Goal: Task Accomplishment & Management: Use online tool/utility

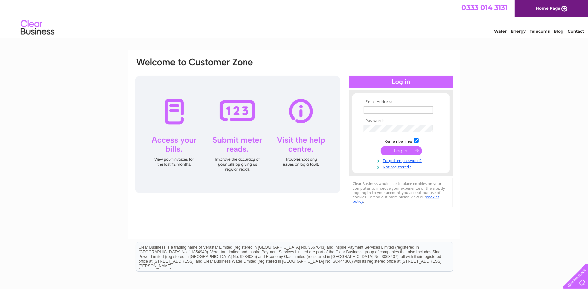
type input "[PERSON_NAME][EMAIL_ADDRESS][PERSON_NAME][DOMAIN_NAME]"
click at [404, 151] on input "submit" at bounding box center [401, 150] width 41 height 9
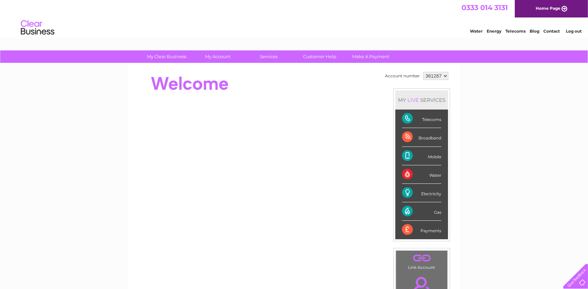
click at [444, 74] on select "361287" at bounding box center [435, 76] width 25 height 8
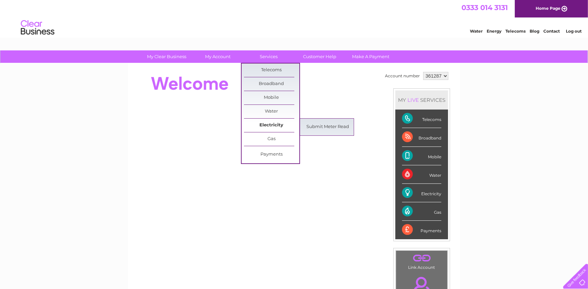
click at [265, 125] on link "Electricity" at bounding box center [271, 124] width 55 height 13
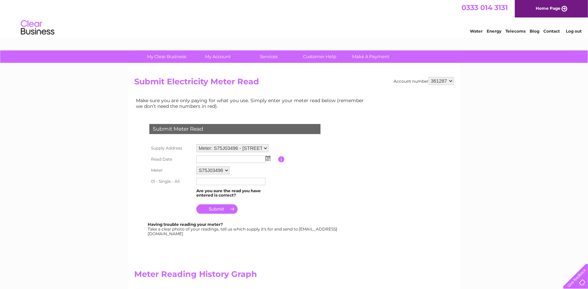
click at [269, 157] on img at bounding box center [267, 157] width 5 height 5
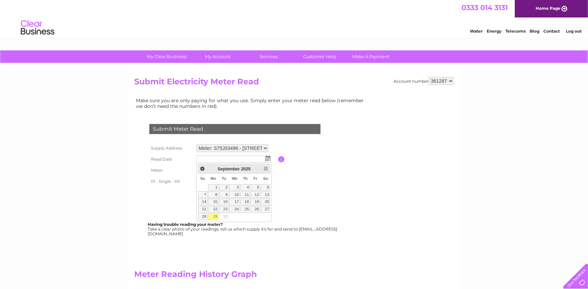
click at [213, 216] on link "29" at bounding box center [213, 216] width 10 height 7
type input "2025/09/29"
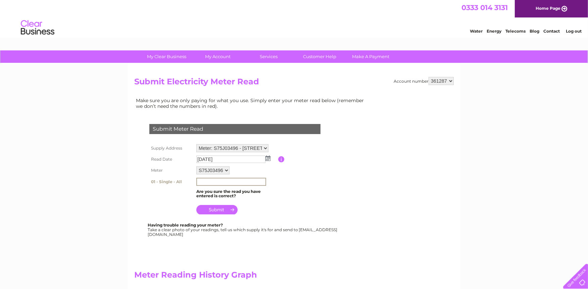
click at [216, 181] on input "text" at bounding box center [231, 182] width 70 height 8
type input "09884"
click at [224, 209] on input "submit" at bounding box center [216, 209] width 41 height 9
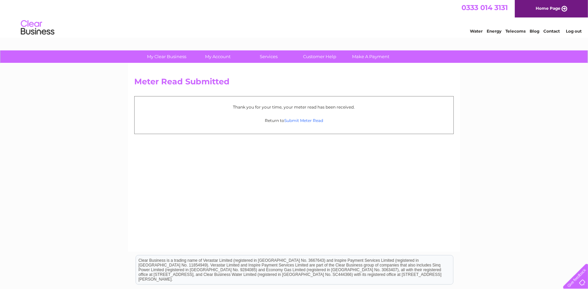
click at [288, 118] on link "Submit Meter Read" at bounding box center [303, 120] width 39 height 5
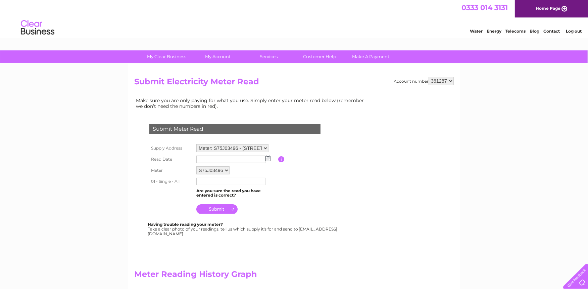
click at [264, 146] on select "Meter: S75J03496 - [STREET_ADDRESS] Meter: E11Z64100 - [STREET_ADDRESS] Meter: …" at bounding box center [232, 148] width 72 height 8
select select "137125"
click at [196, 144] on select "Meter: S75J03496 - 39 Hartford Road, Davenham, Northwich, CW9 8JA Meter: E11Z64…" at bounding box center [232, 148] width 72 height 9
click at [269, 158] on img at bounding box center [267, 157] width 5 height 5
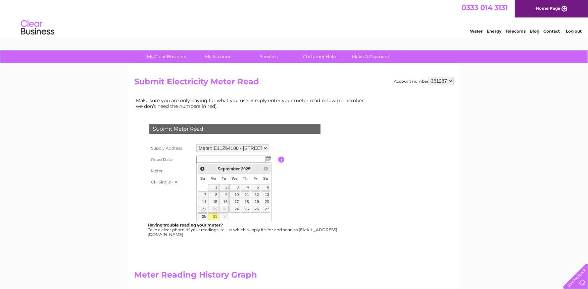
click at [212, 214] on link "29" at bounding box center [213, 216] width 10 height 7
type input "2025/09/29"
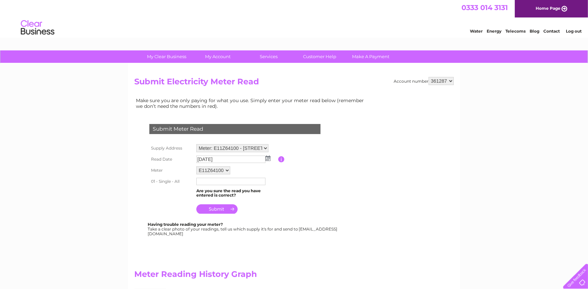
click at [209, 182] on input "text" at bounding box center [230, 181] width 69 height 7
type input "78622"
click at [211, 206] on input "submit" at bounding box center [216, 208] width 41 height 9
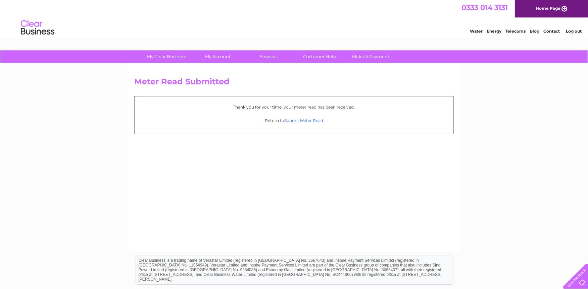
click at [303, 118] on link "Submit Meter Read" at bounding box center [303, 120] width 39 height 5
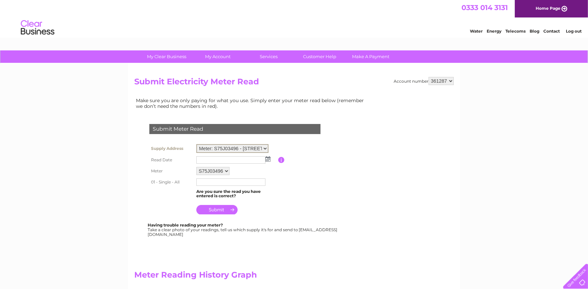
click at [266, 148] on select "Meter: S75J03496 - [STREET_ADDRESS] Meter: E11Z64100 - [STREET_ADDRESS] Meter: …" at bounding box center [232, 148] width 72 height 9
select select "141396"
click at [196, 144] on select "Meter: S75J03496 - [STREET_ADDRESS] Meter: E11Z64100 - [STREET_ADDRESS] Meter: …" at bounding box center [232, 148] width 72 height 9
click at [269, 158] on img at bounding box center [267, 157] width 5 height 5
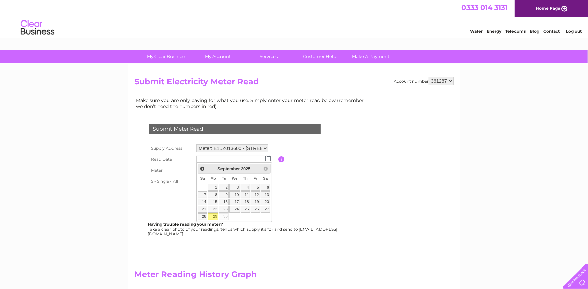
click at [216, 216] on link "29" at bounding box center [213, 216] width 10 height 7
type input "2025/09/29"
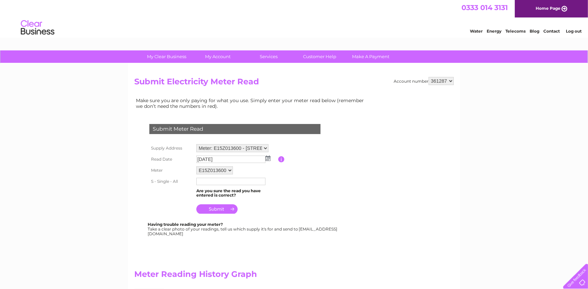
click at [209, 178] on input "text" at bounding box center [230, 181] width 69 height 7
type input "30881"
click at [229, 206] on input "submit" at bounding box center [216, 209] width 41 height 9
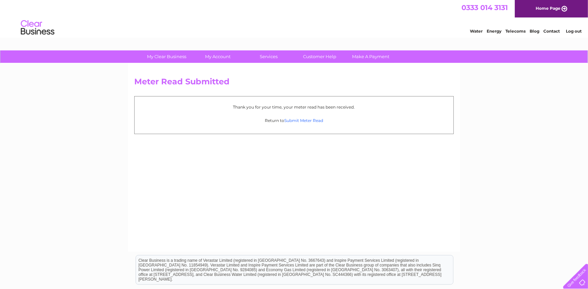
click at [310, 121] on link "Submit Meter Read" at bounding box center [303, 120] width 39 height 5
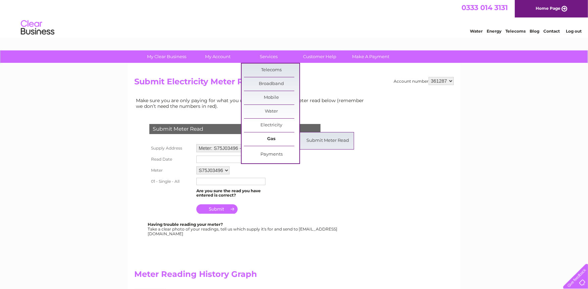
click at [274, 136] on link "Gas" at bounding box center [271, 138] width 55 height 13
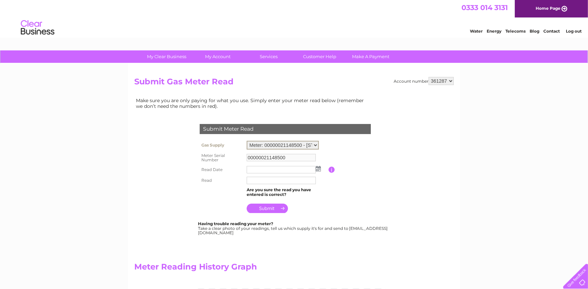
click at [315, 143] on select "Meter: 00000021148500 - 17-21 Delamere Street, Winsford, Cheshire, CW7 2LX Mete…" at bounding box center [283, 145] width 72 height 9
select select "38191"
click at [247, 141] on select "Meter: 00000021148500 - 17-21 Delamere Street, Winsford, Cheshire, CW7 2LX Mete…" at bounding box center [283, 145] width 72 height 9
type input "G4K16685620601"
click at [317, 167] on img at bounding box center [318, 167] width 5 height 5
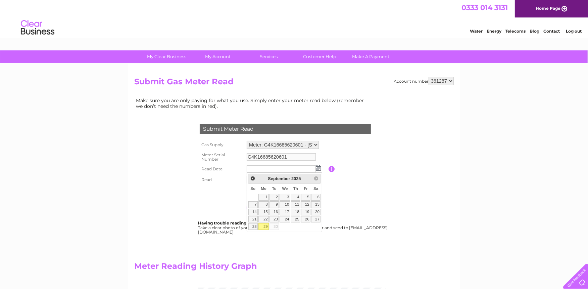
click at [266, 226] on link "29" at bounding box center [263, 226] width 10 height 7
type input "[DATE]"
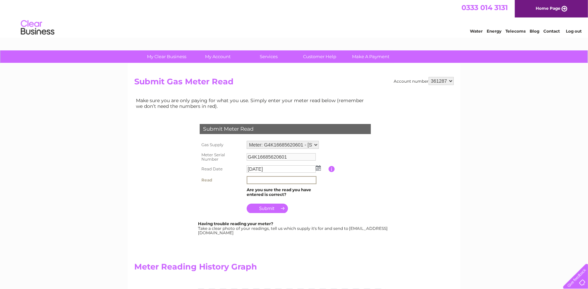
click at [257, 180] on input "text" at bounding box center [282, 180] width 70 height 8
type input "16929"
click at [264, 204] on input "submit" at bounding box center [267, 207] width 41 height 9
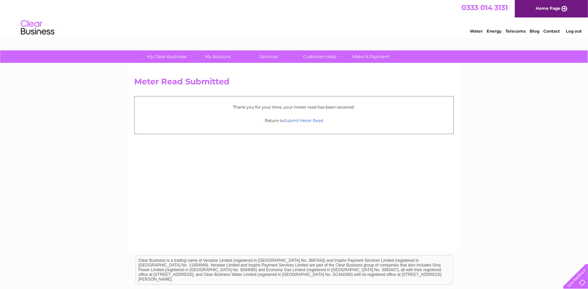
click at [311, 120] on link "Submit Meter Read" at bounding box center [303, 120] width 39 height 5
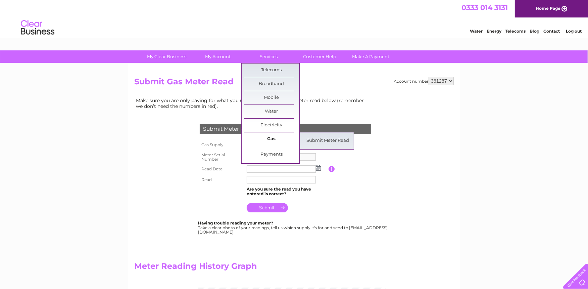
click at [276, 140] on link "Gas" at bounding box center [271, 138] width 55 height 13
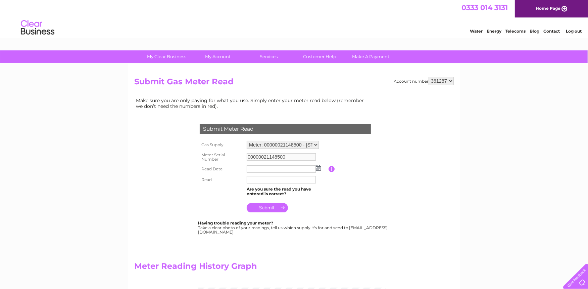
click at [317, 169] on img at bounding box center [318, 167] width 5 height 5
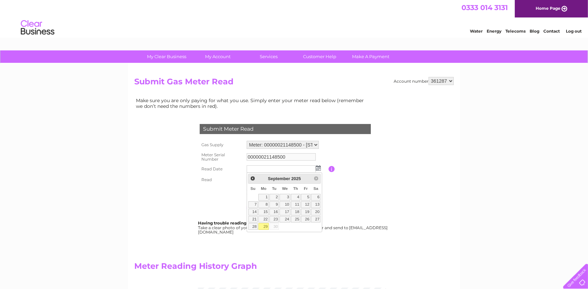
click at [263, 227] on link "29" at bounding box center [263, 226] width 10 height 7
type input "[DATE]"
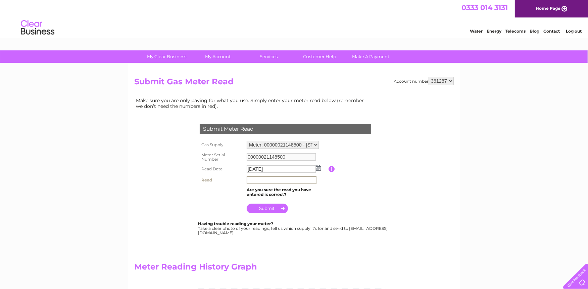
click at [255, 181] on input "text" at bounding box center [282, 180] width 70 height 8
type input "7419"
click at [263, 208] on input "submit" at bounding box center [267, 207] width 41 height 9
